Goal: Task Accomplishment & Management: Complete application form

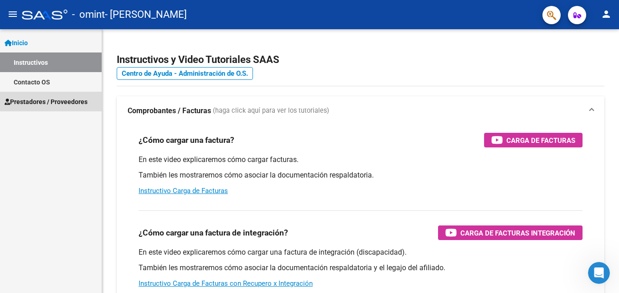
click at [52, 96] on link "Prestadores / Proveedores" at bounding box center [51, 102] width 102 height 20
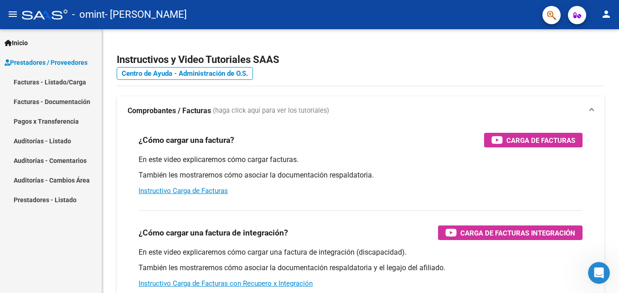
click at [54, 79] on link "Facturas - Listado/Carga" at bounding box center [51, 82] width 102 height 20
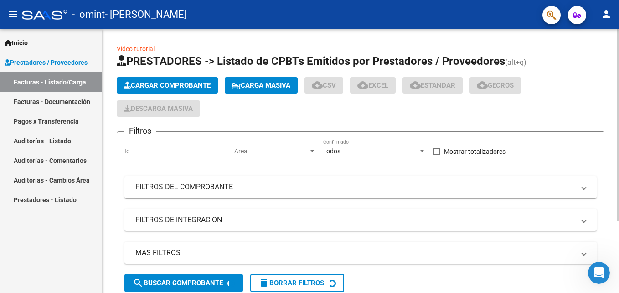
click at [163, 84] on span "Cargar Comprobante" at bounding box center [167, 85] width 87 height 8
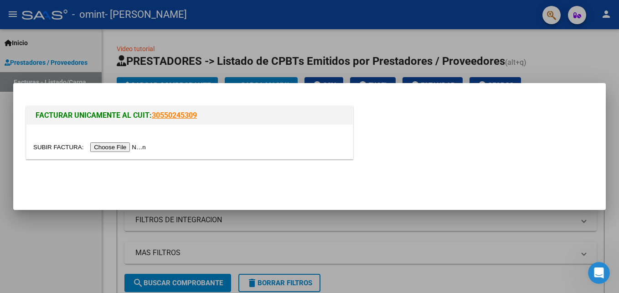
click at [117, 147] on input "file" at bounding box center [90, 147] width 115 height 10
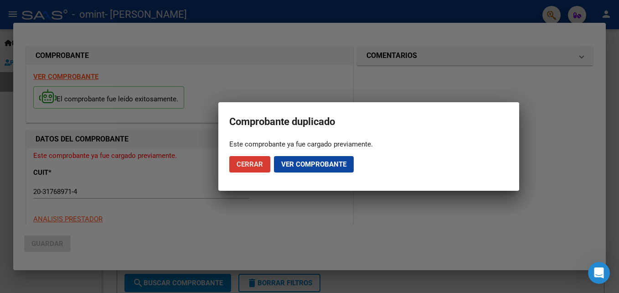
click at [320, 160] on span "Ver comprobante" at bounding box center [313, 164] width 65 height 8
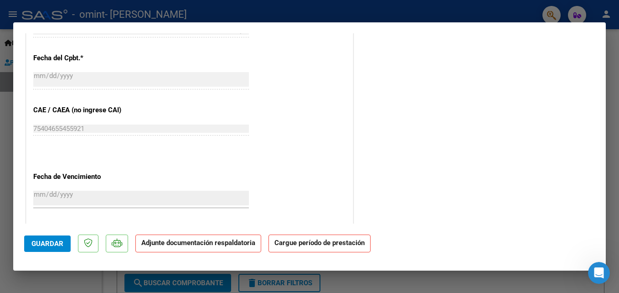
scroll to position [547, 0]
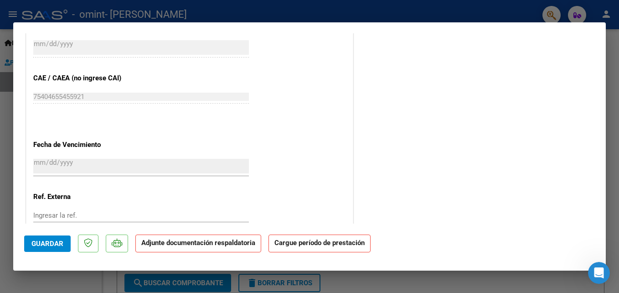
click at [45, 242] on span "Guardar" at bounding box center [47, 243] width 32 height 8
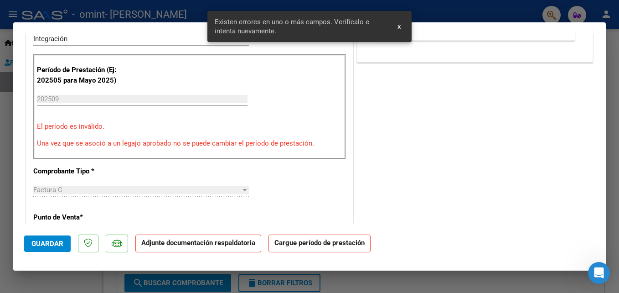
scroll to position [179, 0]
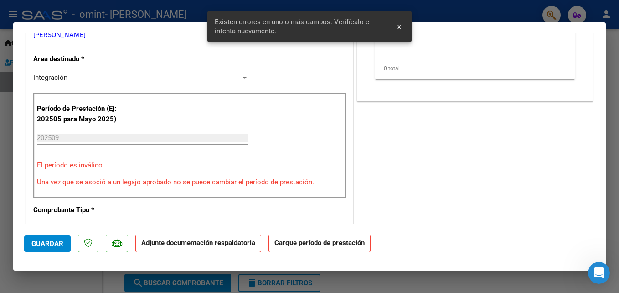
click at [79, 133] on div "202509 Ingrese el Período de Prestación como indica el ejemplo" at bounding box center [142, 138] width 211 height 14
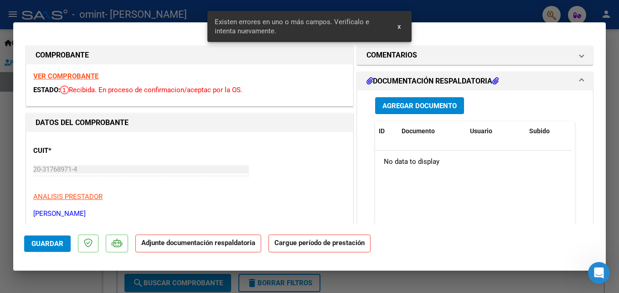
scroll to position [46, 0]
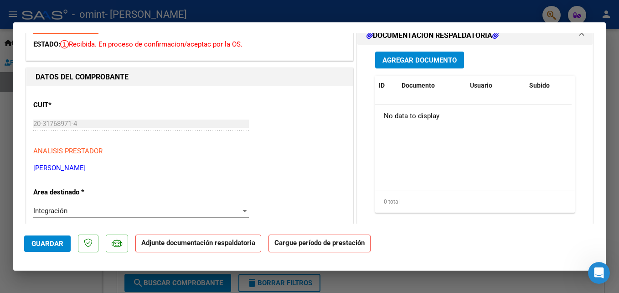
click at [225, 211] on div "Integración" at bounding box center [136, 210] width 207 height 8
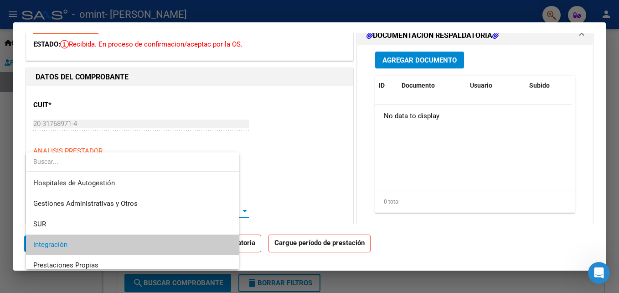
scroll to position [34, 0]
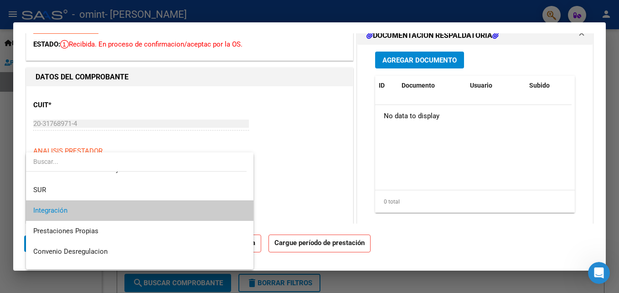
click at [209, 212] on span "Integración" at bounding box center [139, 210] width 213 height 21
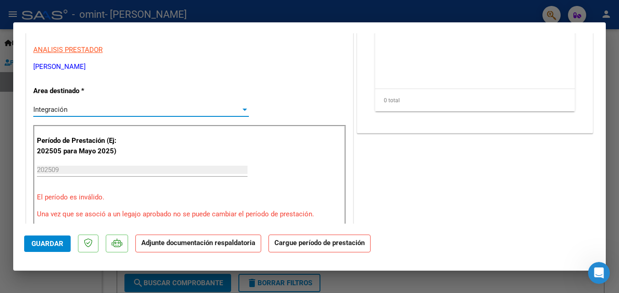
scroll to position [182, 0]
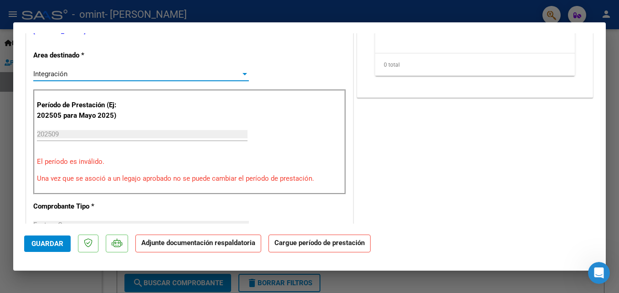
click at [563, 9] on div at bounding box center [309, 146] width 619 height 293
type input "$ 0,00"
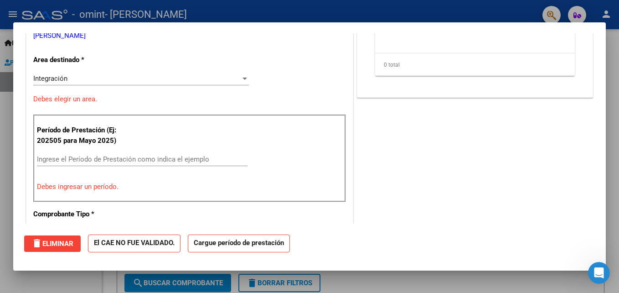
scroll to position [0, 0]
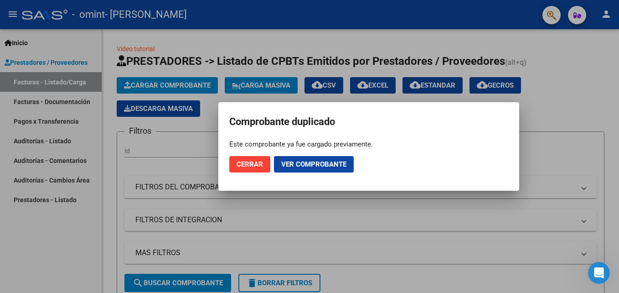
click at [260, 164] on span "Cerrar" at bounding box center [250, 164] width 26 height 8
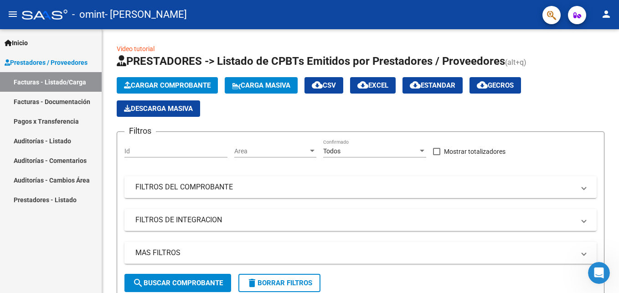
click at [52, 81] on link "Facturas - Listado/Carga" at bounding box center [51, 82] width 102 height 20
click at [150, 87] on span "Cargar Comprobante" at bounding box center [167, 85] width 87 height 8
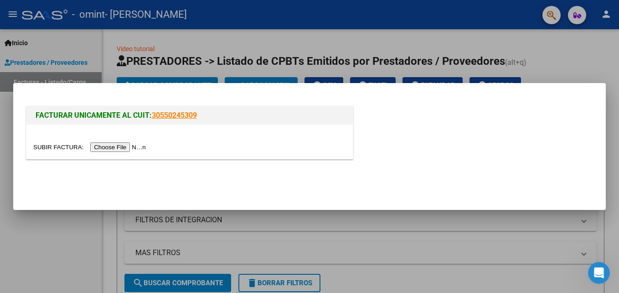
click at [116, 149] on input "file" at bounding box center [90, 147] width 115 height 10
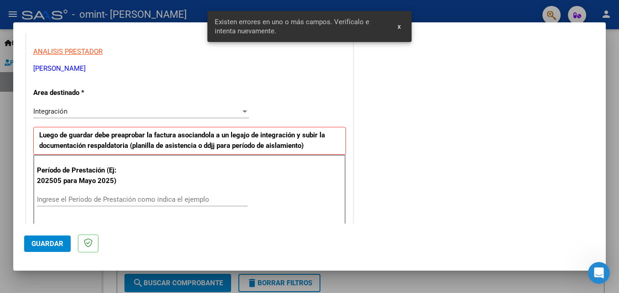
scroll to position [177, 0]
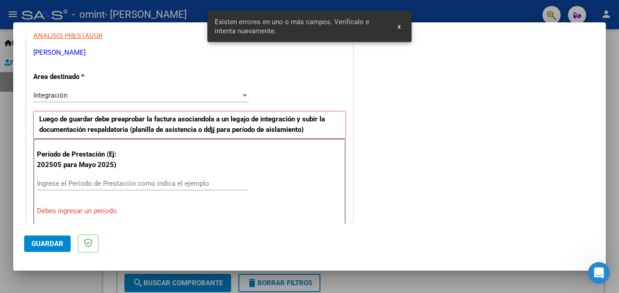
click at [51, 179] on div "Ingrese el Período de Prestación como indica el ejemplo" at bounding box center [142, 183] width 211 height 14
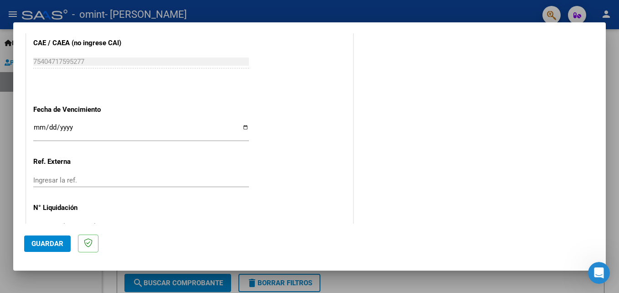
scroll to position [587, 0]
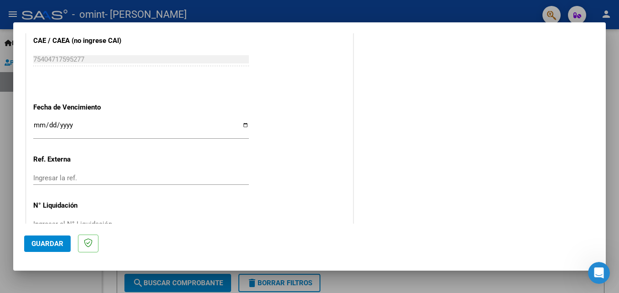
type input "202509"
click at [240, 127] on input "Ingresar la fecha" at bounding box center [141, 128] width 216 height 15
type input "[DATE]"
click at [197, 126] on input "[DATE]" at bounding box center [141, 128] width 216 height 15
type input "[DATE]"
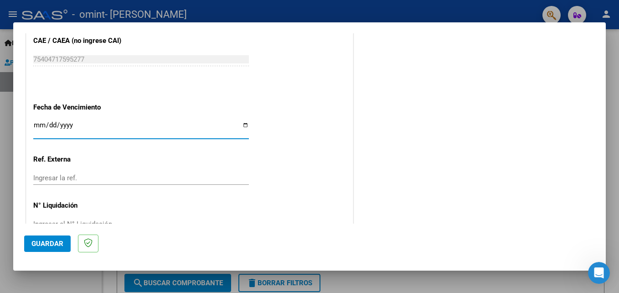
click at [51, 238] on button "Guardar" at bounding box center [47, 243] width 46 height 16
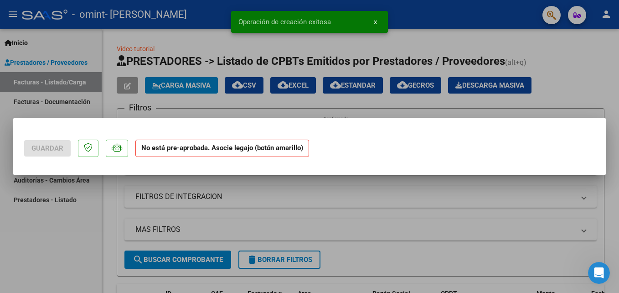
scroll to position [0, 0]
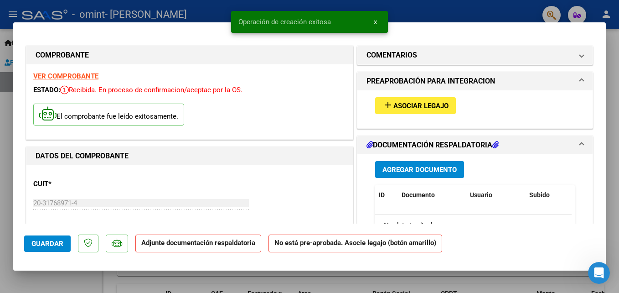
click at [394, 108] on span "Asociar Legajo" at bounding box center [420, 106] width 55 height 8
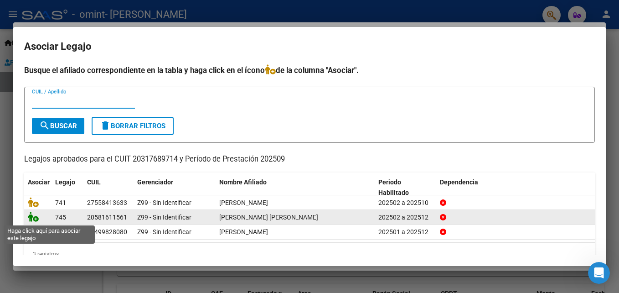
click at [33, 218] on icon at bounding box center [33, 216] width 11 height 10
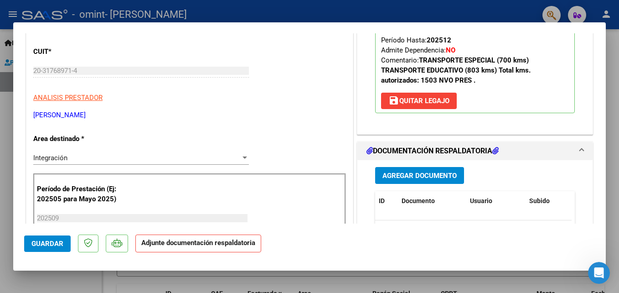
scroll to position [137, 0]
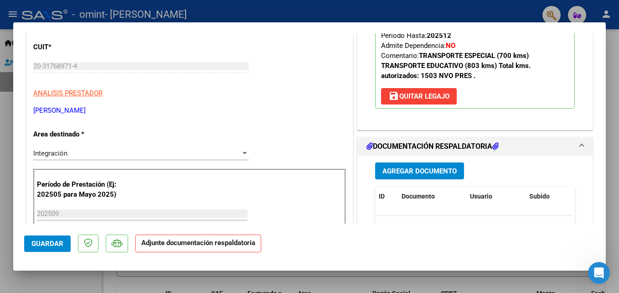
click at [406, 174] on span "Agregar Documento" at bounding box center [419, 171] width 74 height 8
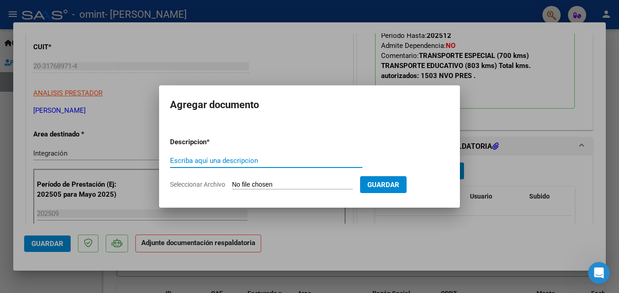
click at [258, 160] on input "Escriba aquí una descripcion" at bounding box center [266, 160] width 192 height 8
type input "planilla asistencia JCMC SEPTIEMBRE TERAPIA"
click at [290, 186] on input "Seleccionar Archivo" at bounding box center [292, 185] width 121 height 9
type input "C:\fakepath\planilla JCMC Septiembre terapia.pdf"
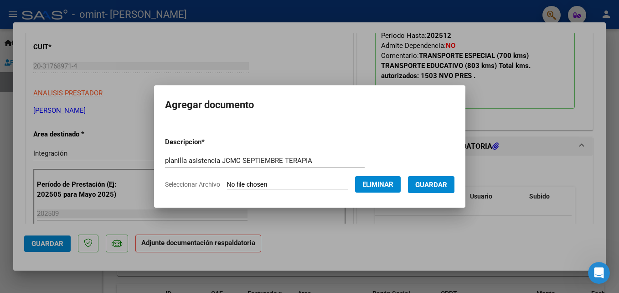
click at [422, 186] on span "Guardar" at bounding box center [431, 185] width 32 height 8
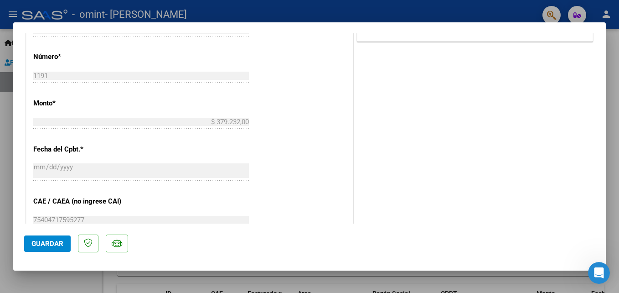
scroll to position [501, 0]
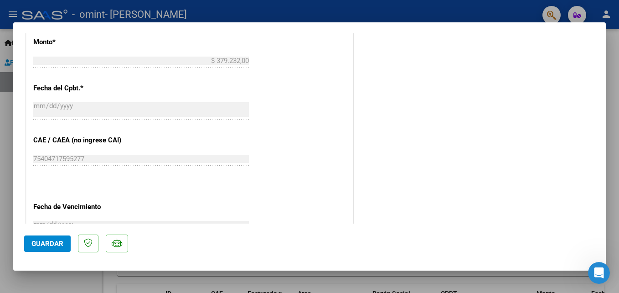
click at [41, 242] on span "Guardar" at bounding box center [47, 243] width 32 height 8
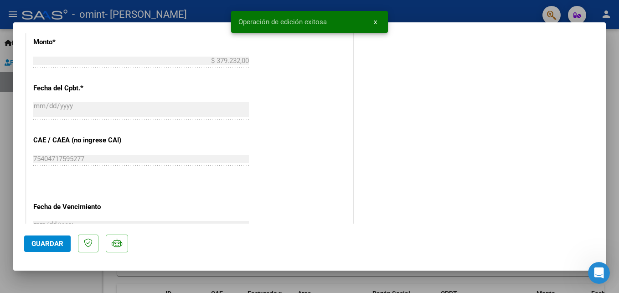
click at [456, 8] on div at bounding box center [309, 146] width 619 height 293
type input "$ 0,00"
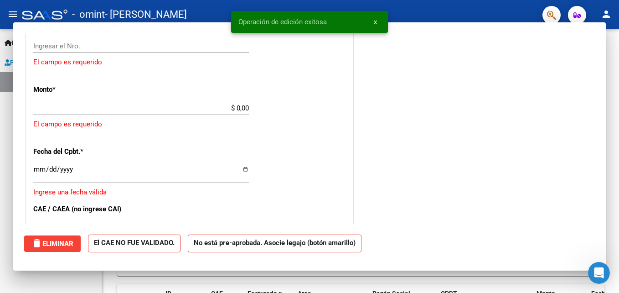
scroll to position [549, 0]
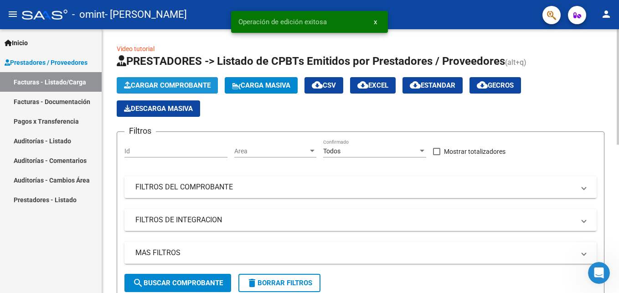
click at [160, 83] on span "Cargar Comprobante" at bounding box center [167, 85] width 87 height 8
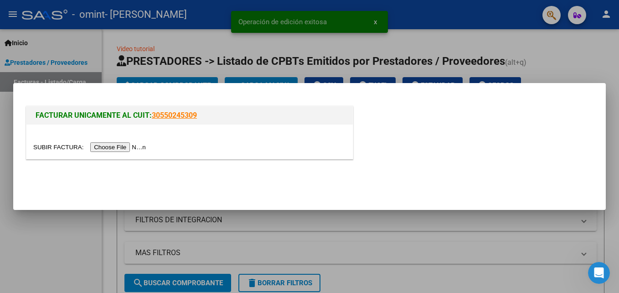
click at [116, 146] on input "file" at bounding box center [90, 147] width 115 height 10
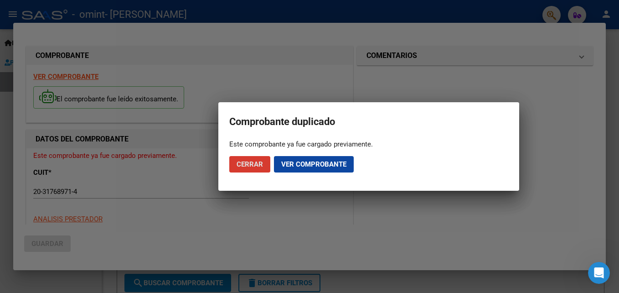
click at [248, 161] on span "Cerrar" at bounding box center [250, 164] width 26 height 8
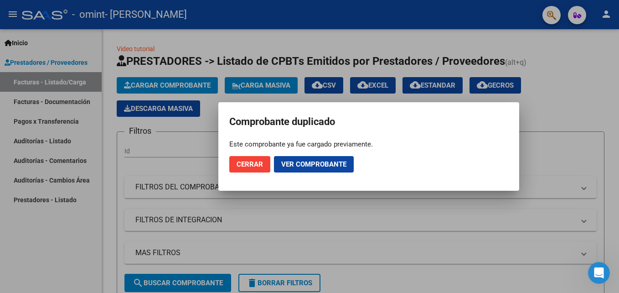
click at [238, 160] on span "Cerrar" at bounding box center [250, 164] width 26 height 8
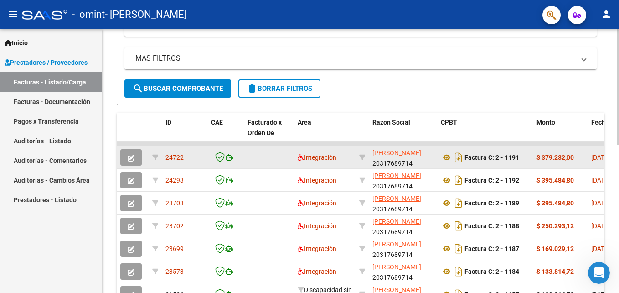
scroll to position [228, 0]
